Goal: Check status

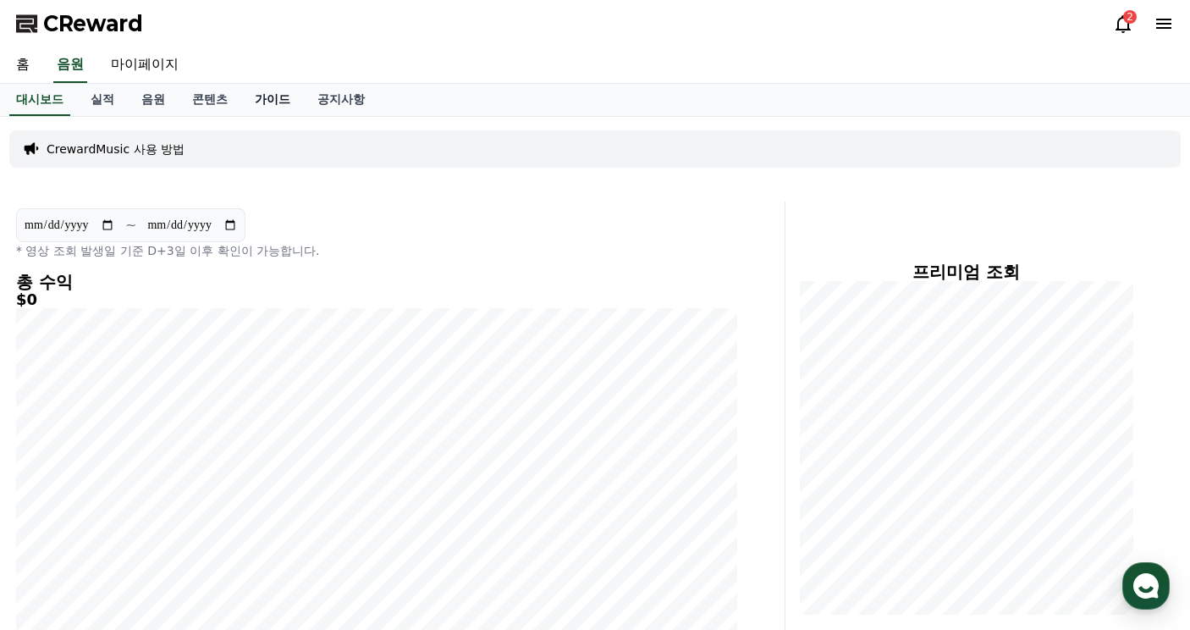
click at [265, 94] on link "가이드" at bounding box center [272, 100] width 63 height 32
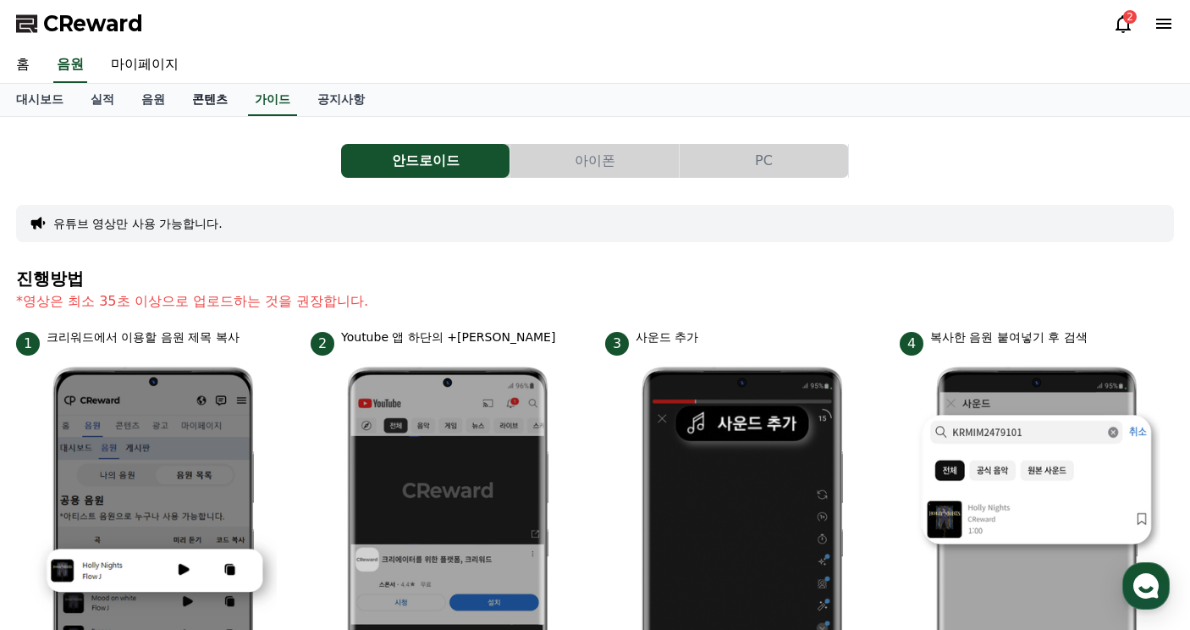
click at [222, 114] on link "콘텐츠" at bounding box center [210, 100] width 63 height 32
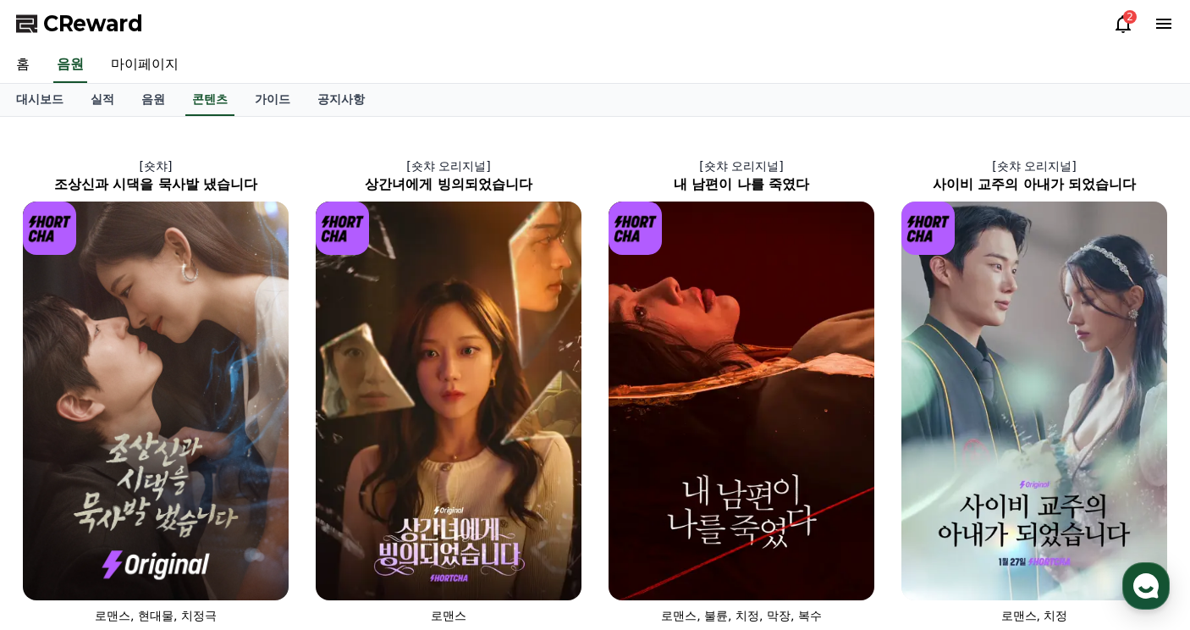
click at [452, 95] on div "대시보드 실적 음원 콘텐츠 가이드 공지사항" at bounding box center [595, 100] width 1185 height 32
click at [1121, 26] on icon at bounding box center [1123, 24] width 20 height 20
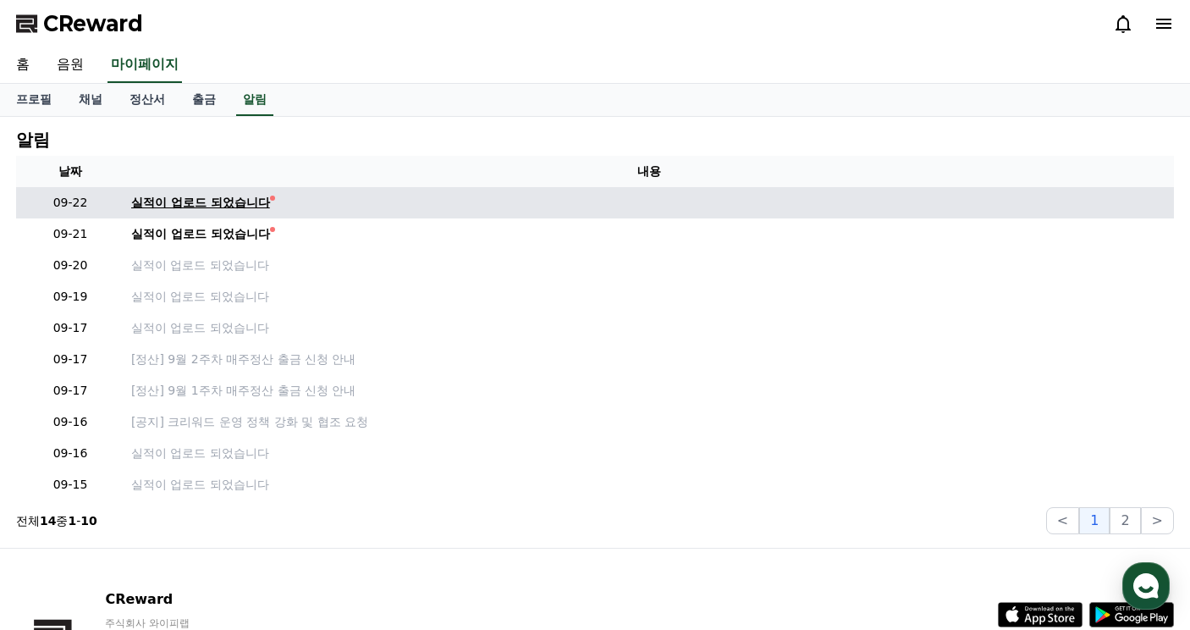
click at [227, 206] on div "실적이 업로드 되었습니다" at bounding box center [200, 203] width 139 height 18
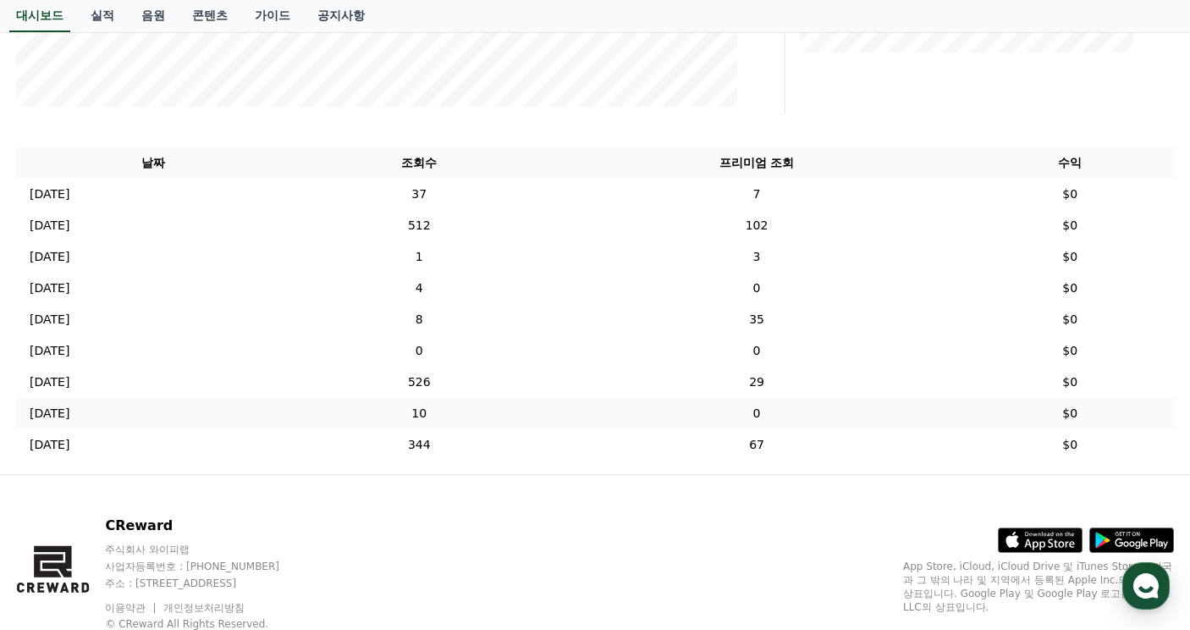
scroll to position [532, 0]
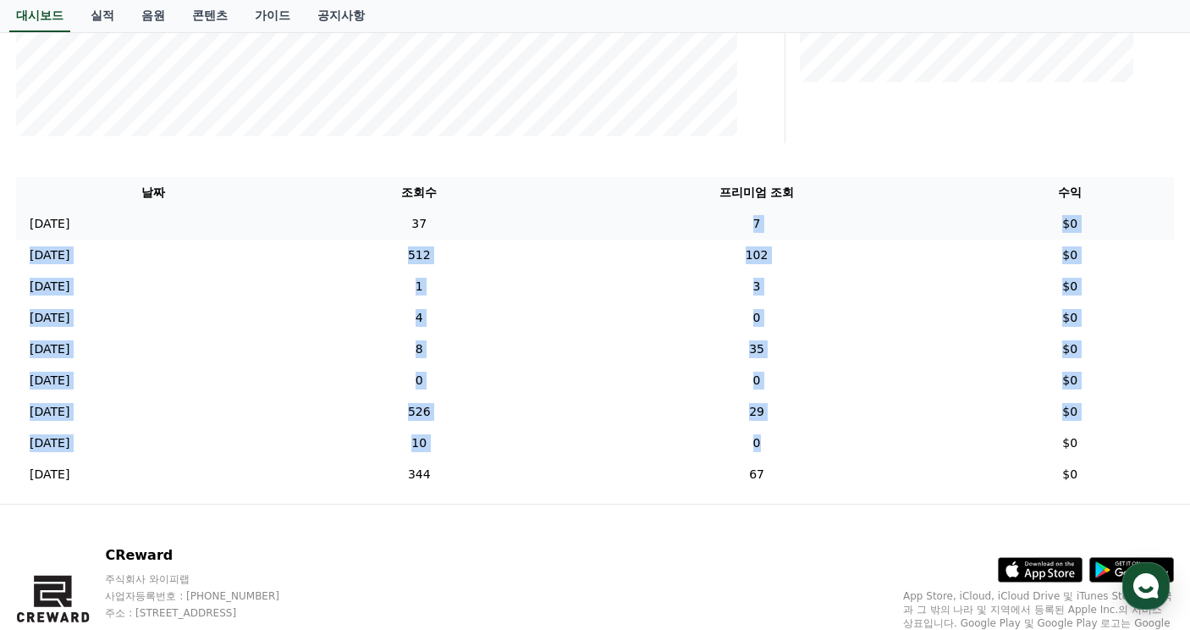
drag, startPoint x: 948, startPoint y: 433, endPoint x: 709, endPoint y: 225, distance: 316.7
click at [709, 225] on tbody "[DATE] 09/20 37 7 $0 [DATE] 09/19 512 102 $0 [DATE] 09/18 1 3 $0 [DATE] 09/17 4…" at bounding box center [595, 349] width 1158 height 282
click at [709, 225] on td "7" at bounding box center [757, 223] width 419 height 31
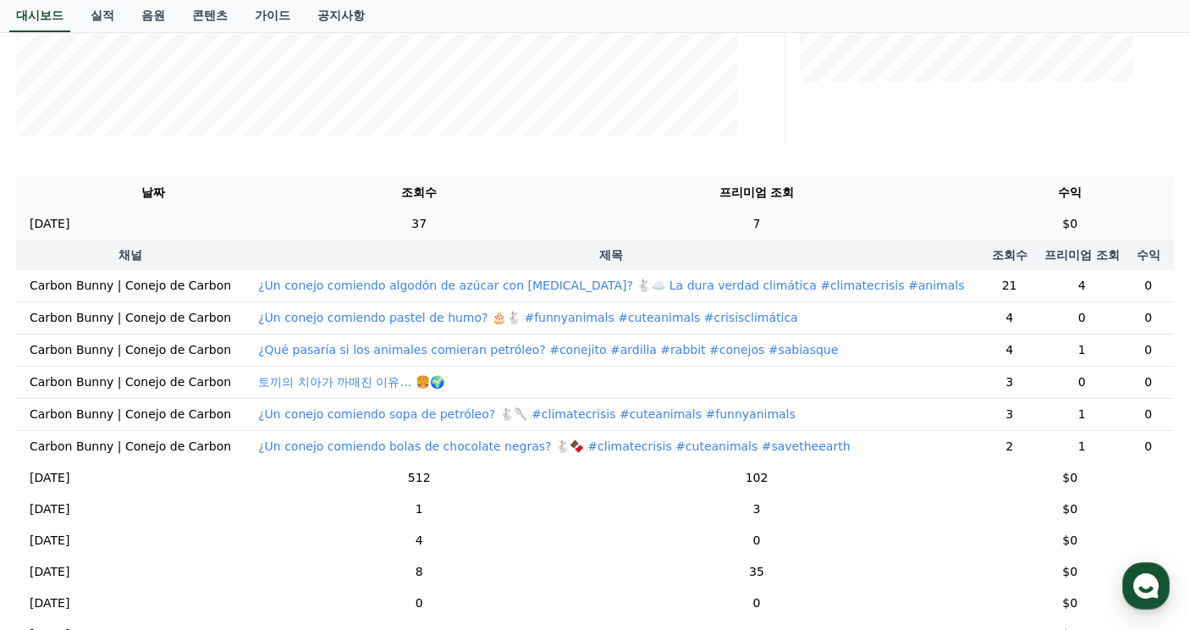
click at [514, 226] on td "37" at bounding box center [419, 223] width 256 height 31
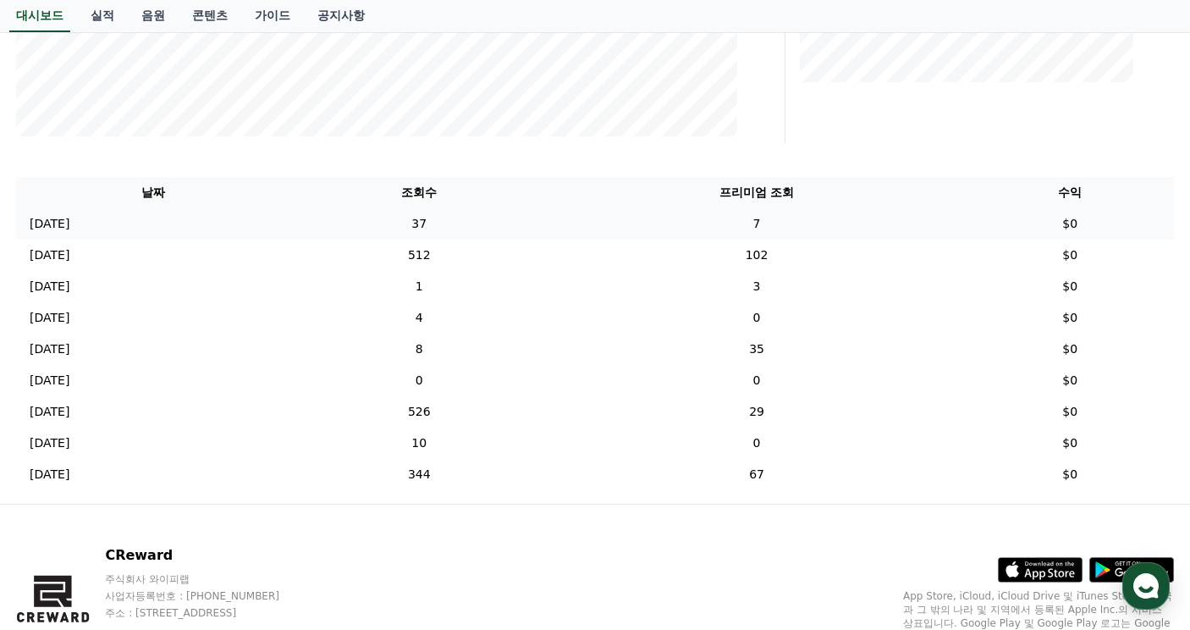
click at [514, 226] on td "37" at bounding box center [419, 223] width 256 height 31
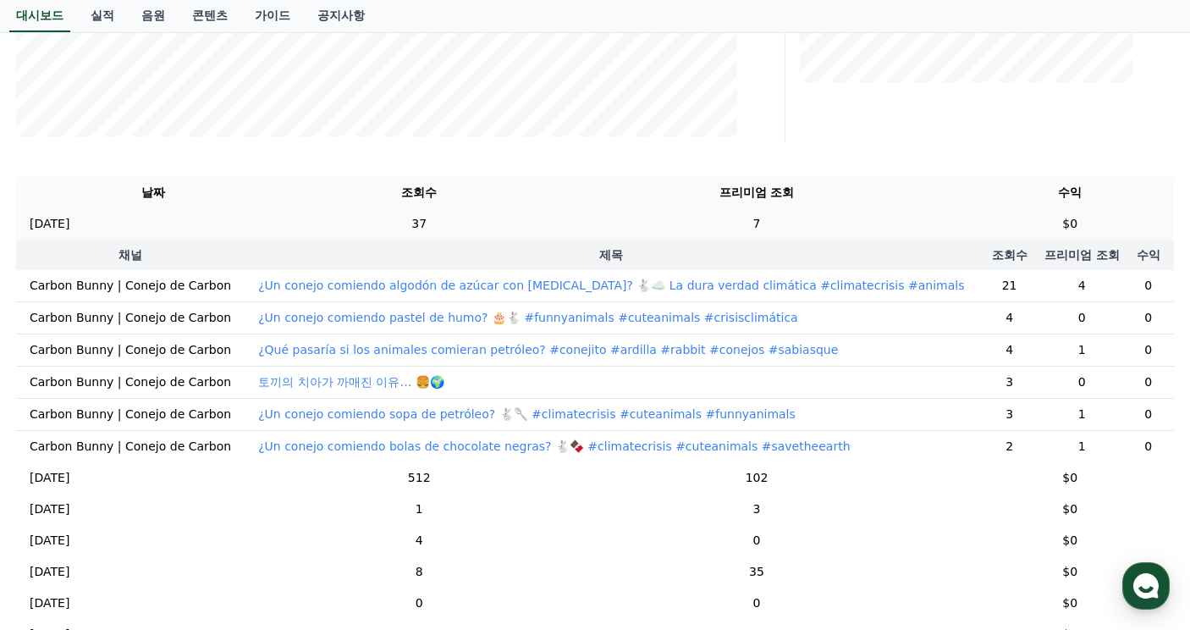
click at [522, 221] on td "37" at bounding box center [419, 223] width 256 height 31
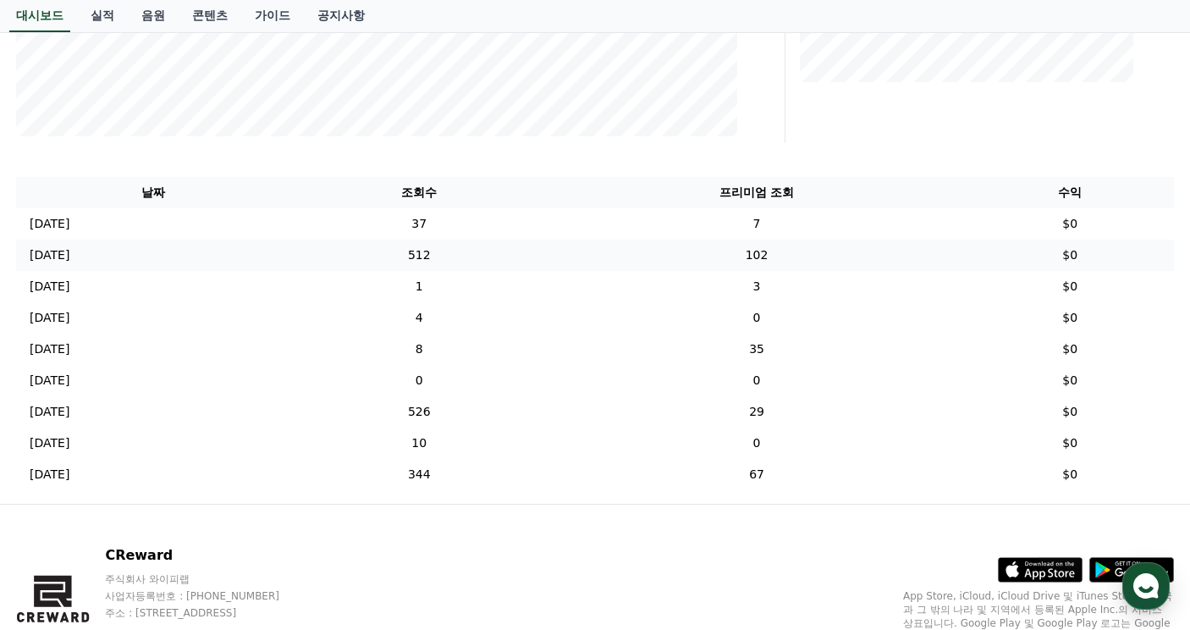
click at [532, 245] on td "512" at bounding box center [419, 255] width 256 height 31
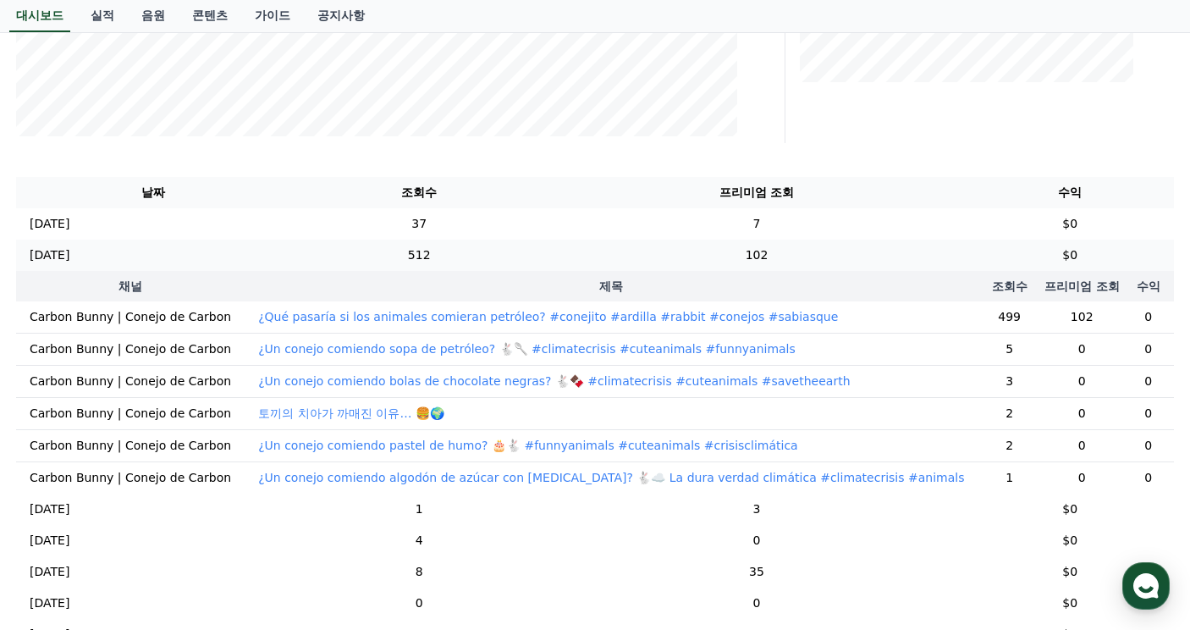
click at [532, 245] on td "512" at bounding box center [419, 255] width 256 height 31
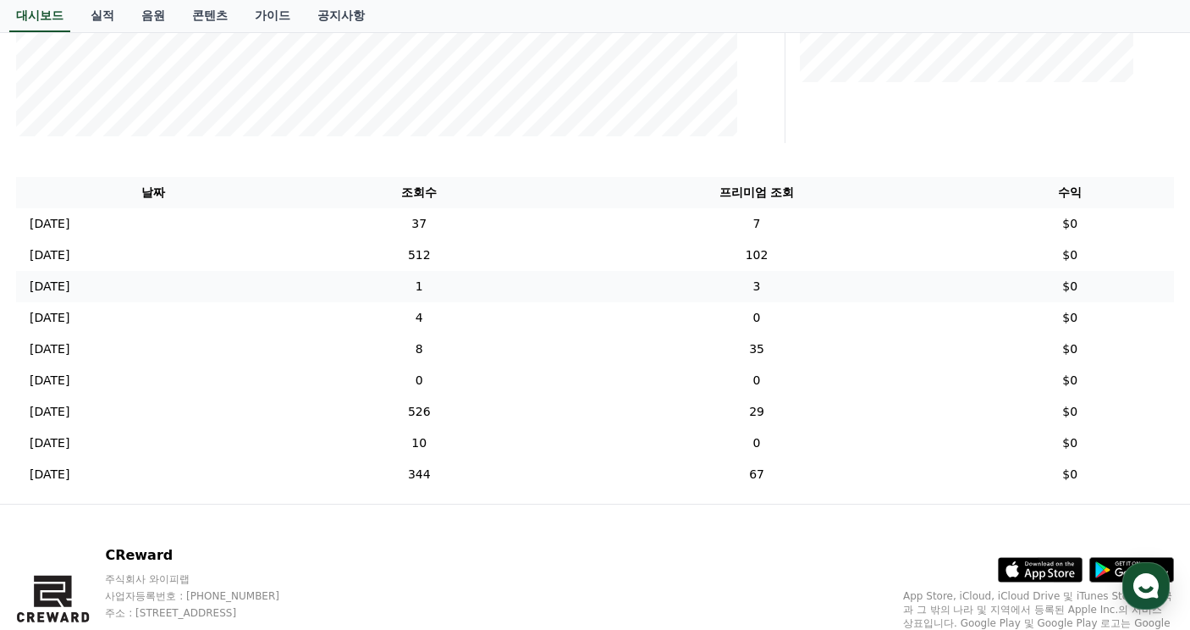
click at [530, 275] on td "1" at bounding box center [419, 286] width 256 height 31
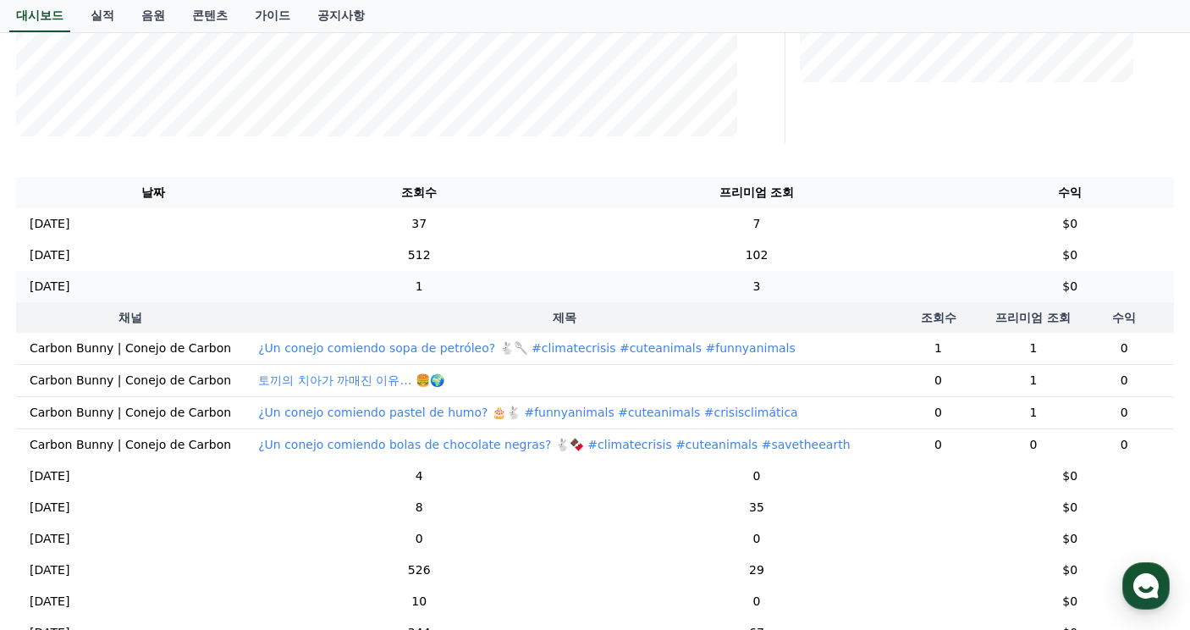
click at [529, 276] on td "1" at bounding box center [419, 286] width 256 height 31
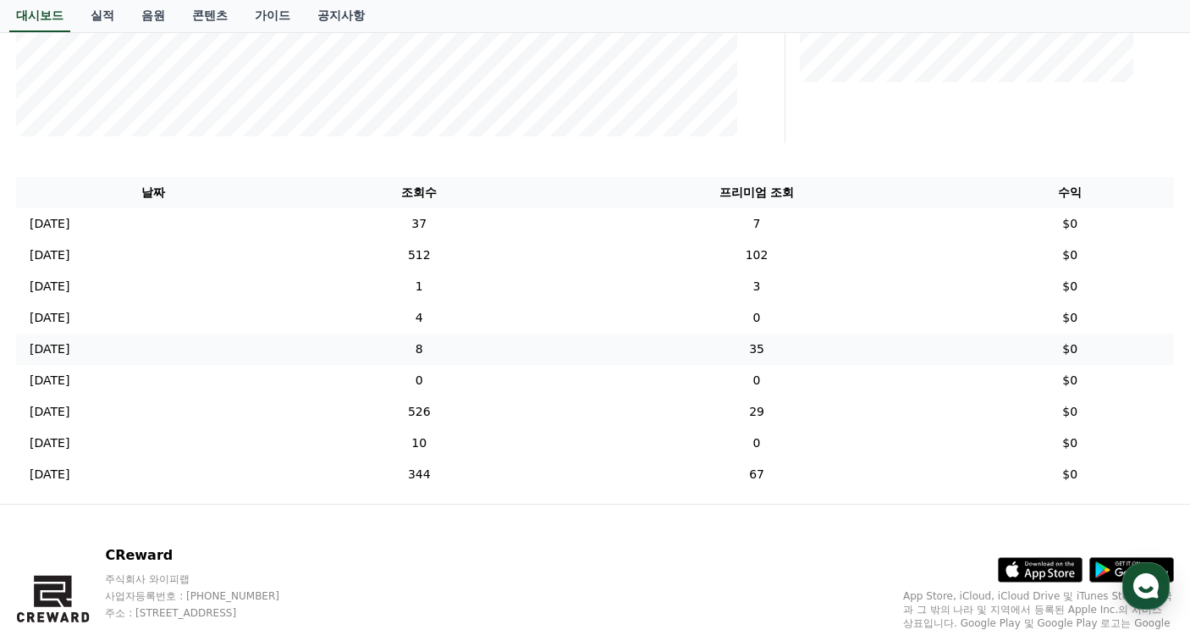
click at [798, 342] on td "35" at bounding box center [757, 348] width 419 height 31
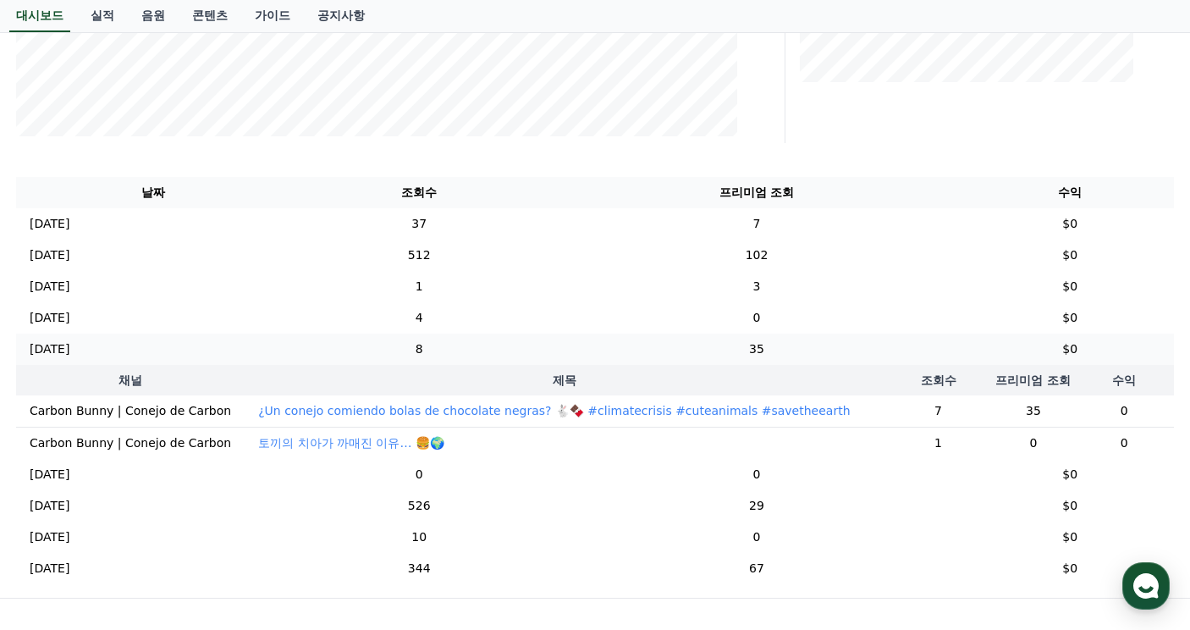
click at [798, 342] on td "35" at bounding box center [757, 348] width 419 height 31
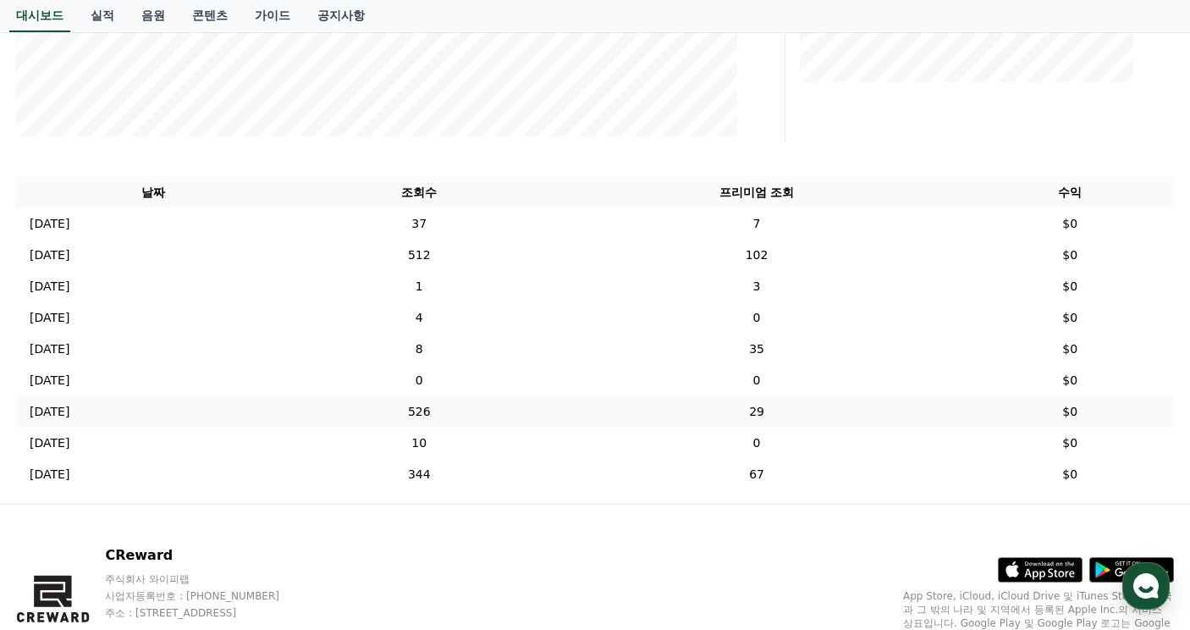
click at [802, 401] on td "29" at bounding box center [757, 411] width 419 height 31
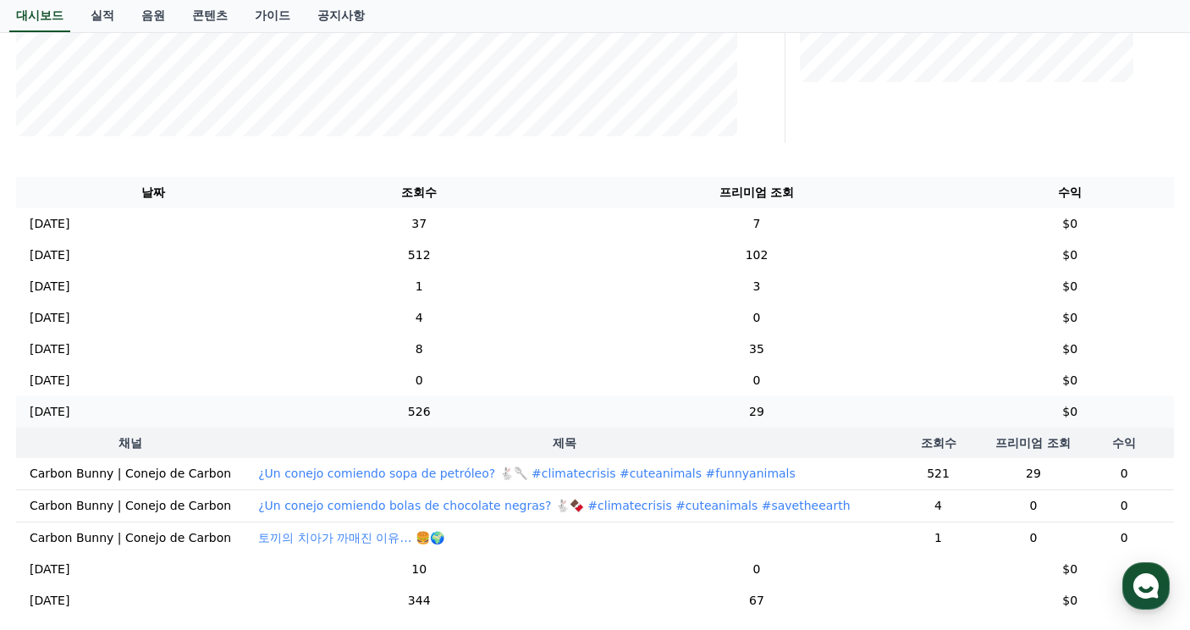
click at [802, 401] on td "29" at bounding box center [757, 411] width 419 height 31
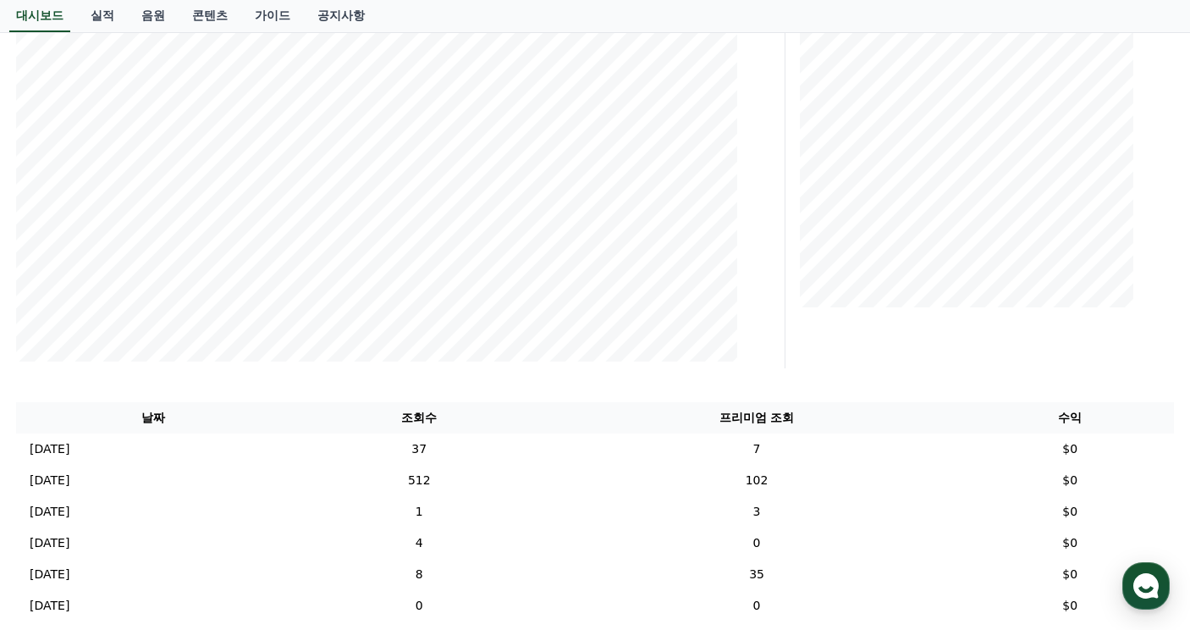
scroll to position [508, 0]
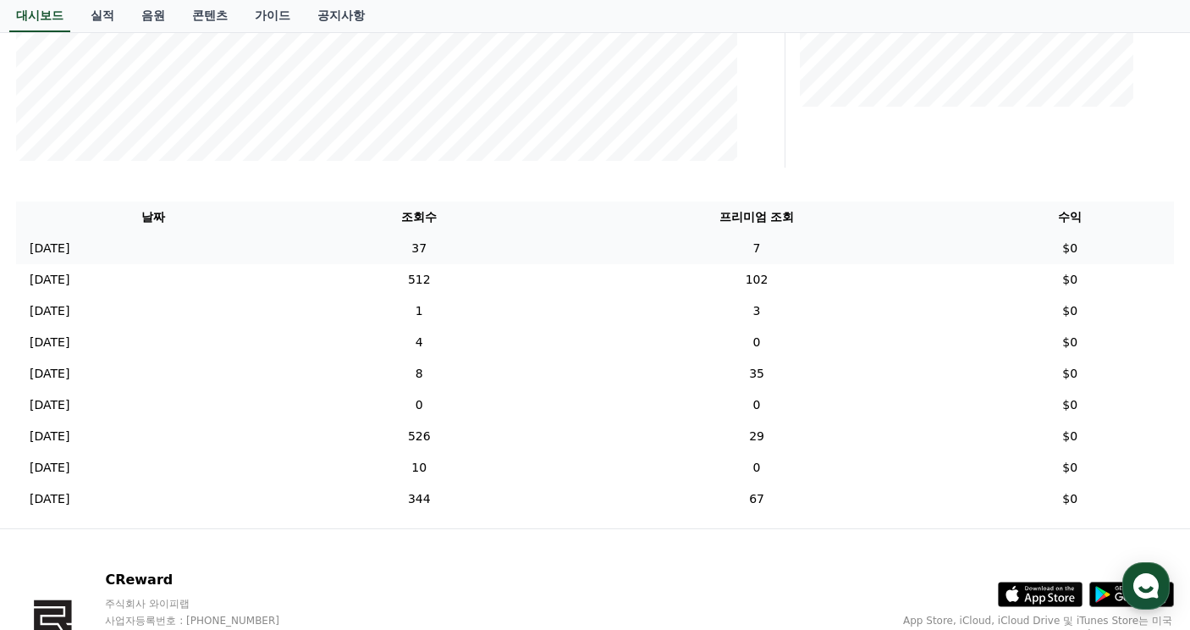
click at [741, 242] on td "7" at bounding box center [757, 248] width 419 height 31
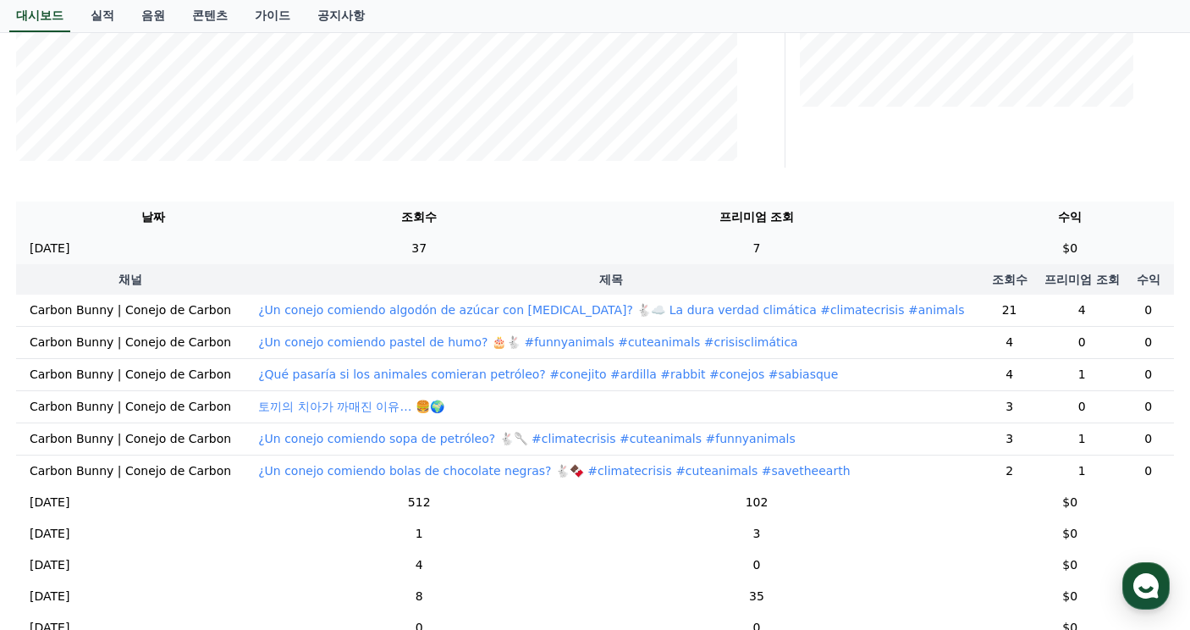
click at [741, 242] on td "7" at bounding box center [757, 248] width 419 height 31
